Goal: Transaction & Acquisition: Book appointment/travel/reservation

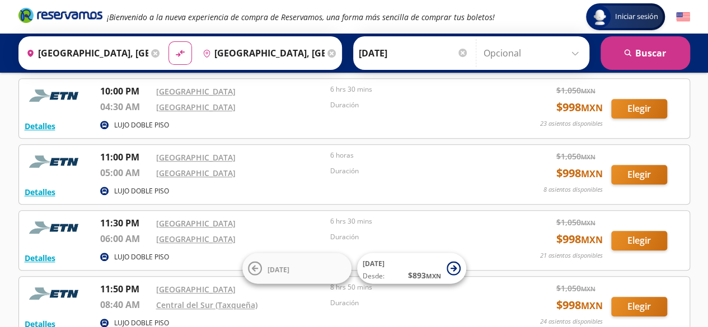
scroll to position [387, 0]
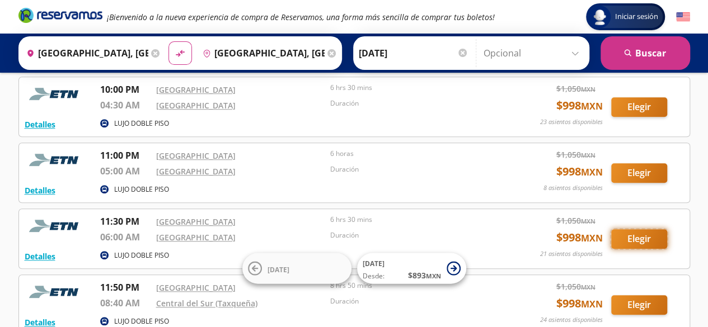
click at [648, 237] on button "Elegir" at bounding box center [639, 240] width 56 height 20
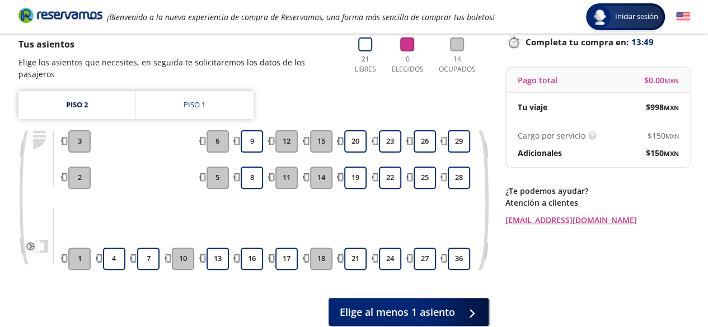
scroll to position [100, 0]
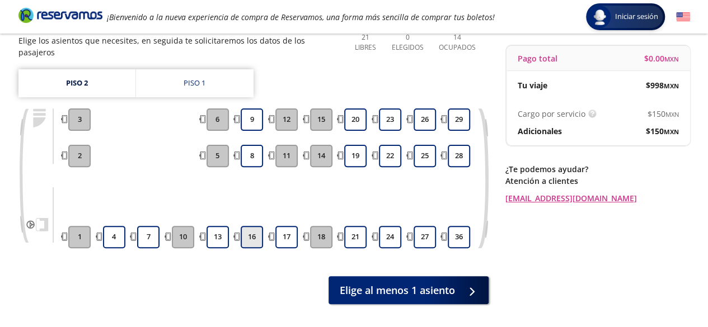
click at [254, 226] on button "16" at bounding box center [252, 237] width 22 height 22
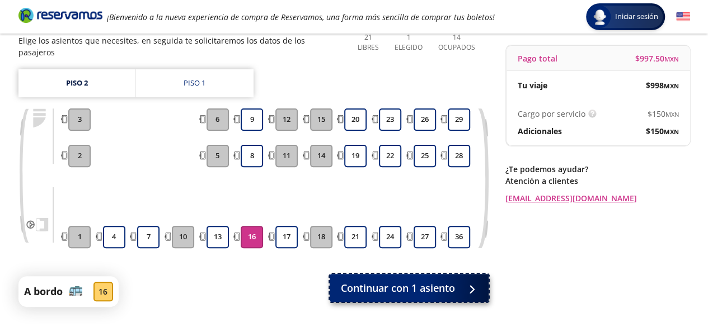
click at [357, 281] on span "Continuar con 1 asiento" at bounding box center [398, 288] width 114 height 15
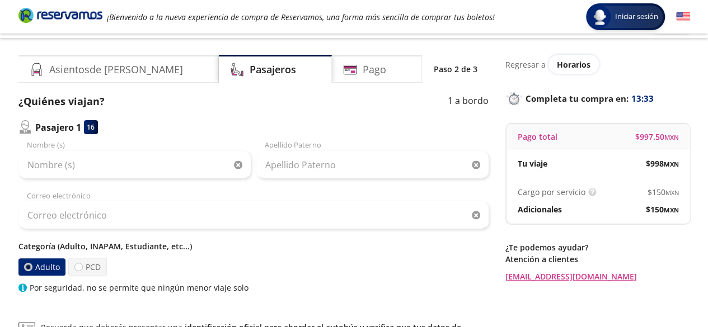
scroll to position [23, 0]
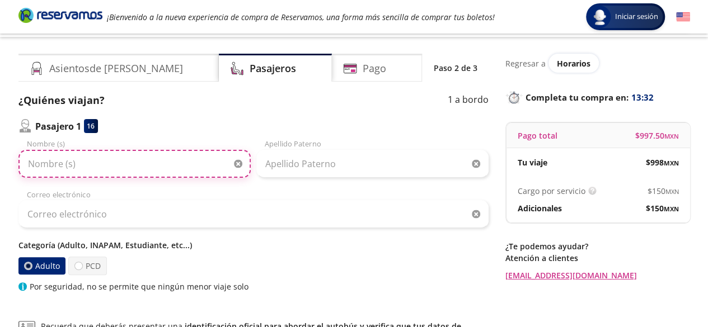
click at [123, 171] on input "Nombre (s)" at bounding box center [134, 164] width 232 height 28
type input "[PERSON_NAME]"
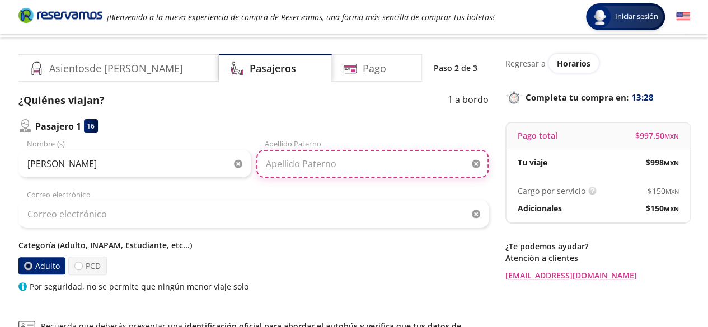
click at [290, 162] on input "Apellido Paterno" at bounding box center [372, 164] width 232 height 28
type input "[PERSON_NAME]"
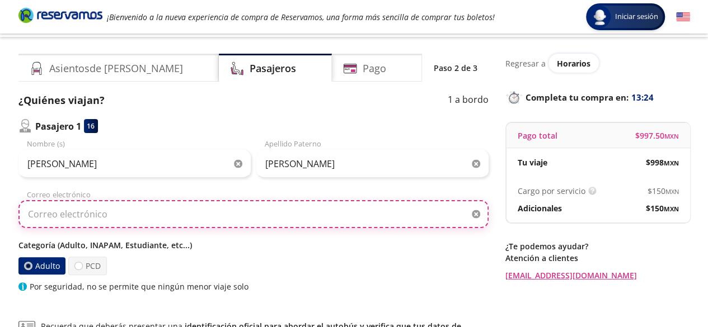
click at [151, 216] on input "Correo electrónico" at bounding box center [253, 214] width 470 height 28
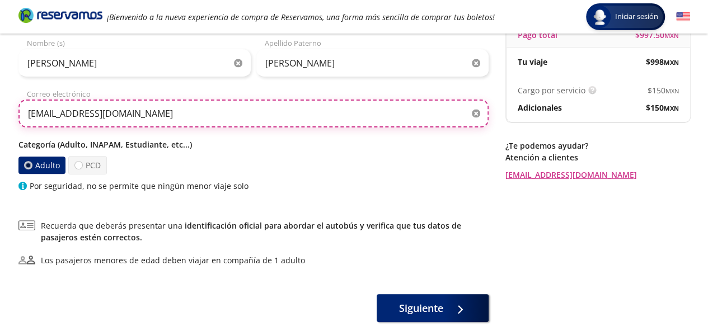
scroll to position [181, 0]
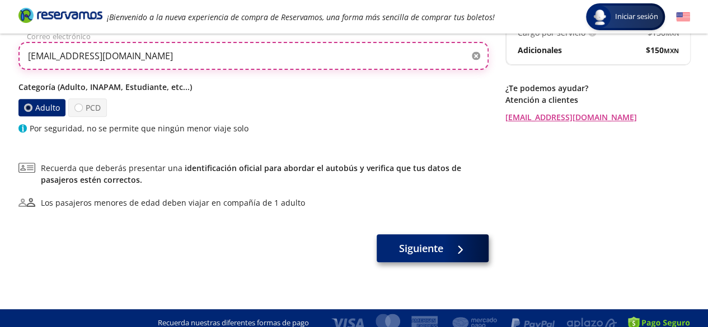
type input "[EMAIL_ADDRESS][DOMAIN_NAME]"
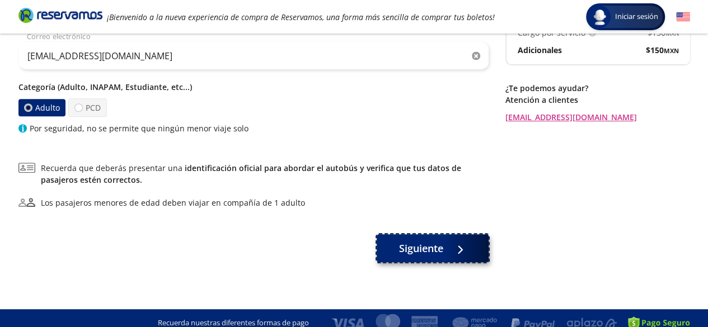
click at [457, 251] on div at bounding box center [457, 249] width 17 height 14
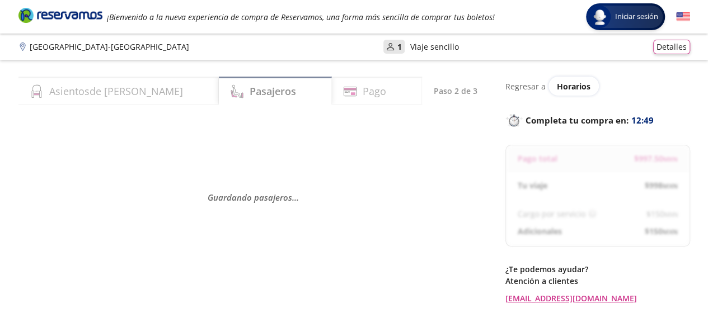
scroll to position [90, 0]
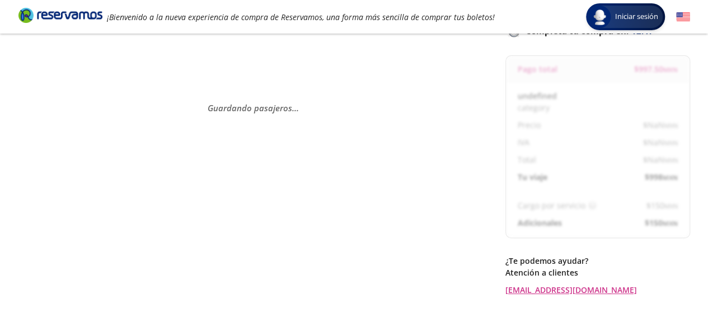
select select "MX"
